Goal: Task Accomplishment & Management: Use online tool/utility

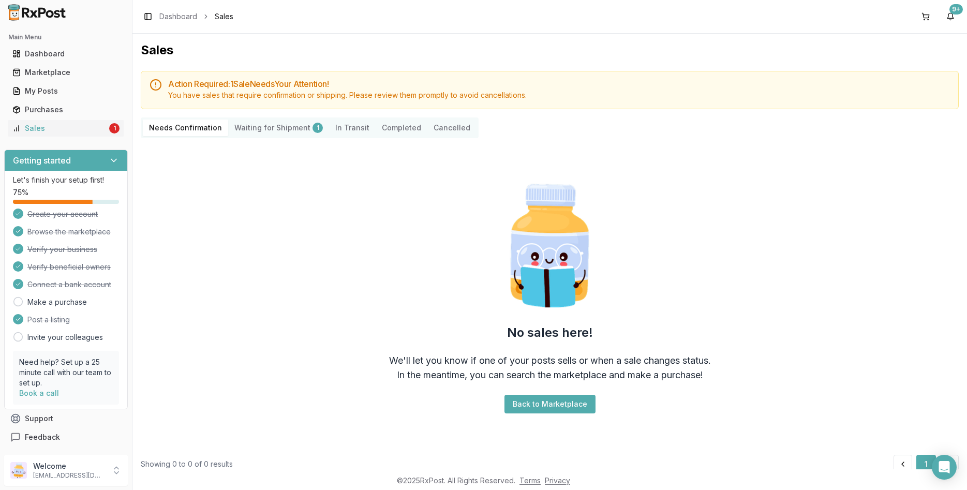
click at [244, 124] on Shipment "Waiting for Shipment 1" at bounding box center [278, 127] width 101 height 17
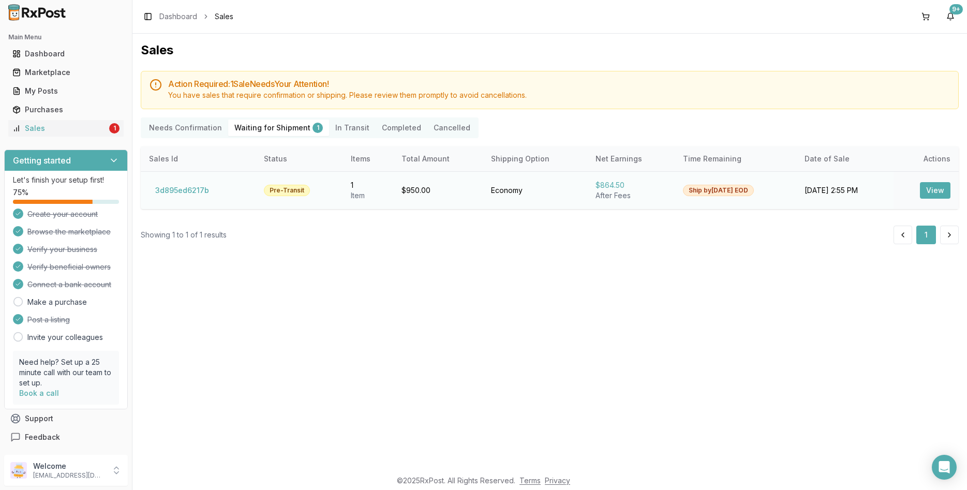
click at [918, 188] on td "View" at bounding box center [925, 190] width 65 height 38
click at [929, 189] on button "View" at bounding box center [935, 190] width 31 height 17
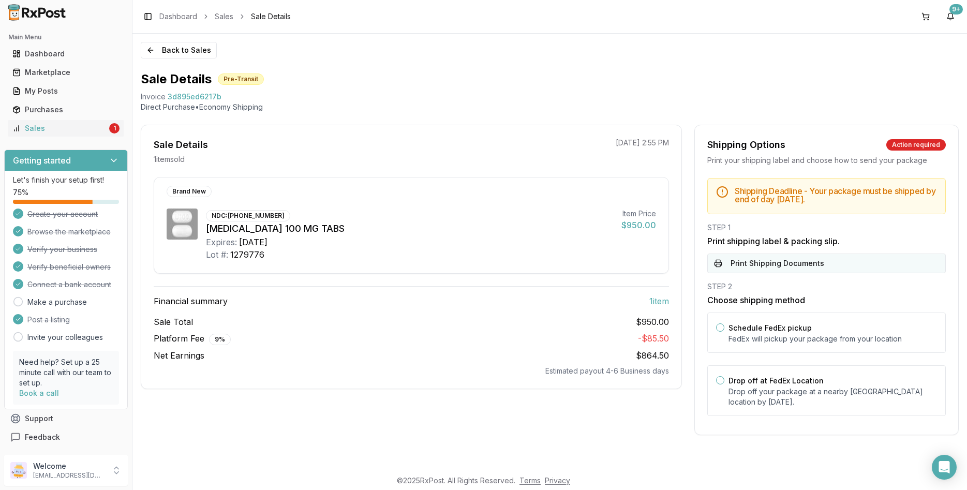
click at [817, 260] on button "Print Shipping Documents" at bounding box center [826, 263] width 238 height 20
click at [826, 279] on div "Shipping Deadline - Your package must be shipped by end of day Monday, August 1…" at bounding box center [826, 300] width 263 height 244
click at [819, 267] on button "Print Shipping Documents" at bounding box center [826, 263] width 238 height 20
